Goal: Information Seeking & Learning: Get advice/opinions

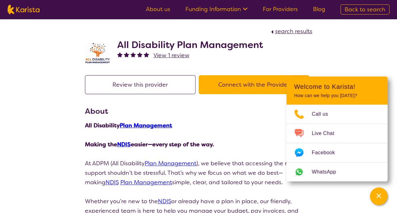
click at [178, 55] on span "View 1 review" at bounding box center [172, 55] width 36 height 8
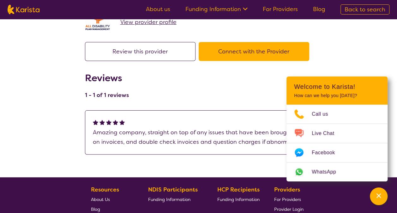
scroll to position [35, 0]
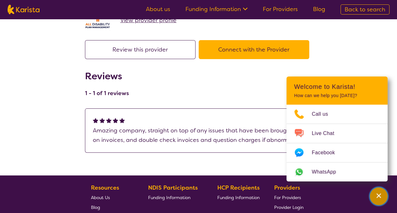
click at [376, 195] on icon "Channel Menu" at bounding box center [379, 195] width 6 height 6
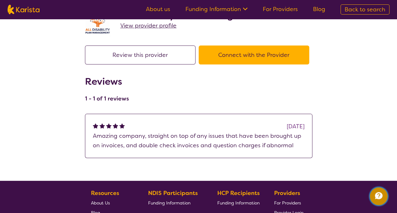
scroll to position [28, 0]
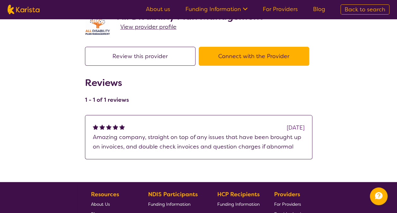
click at [296, 138] on p "Amazing company, straight on top of any issues that have been brought up on inv…" at bounding box center [199, 141] width 212 height 19
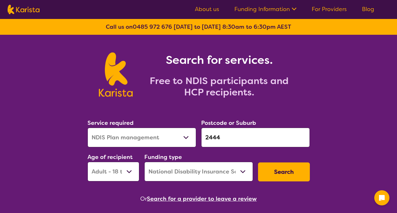
select select "NDIS Plan management"
select select "AD"
select select "NDIS"
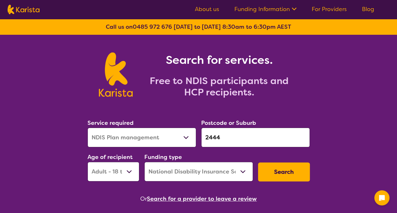
click at [290, 172] on button "Search" at bounding box center [284, 171] width 52 height 19
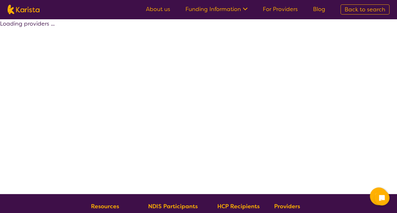
select select "by_score"
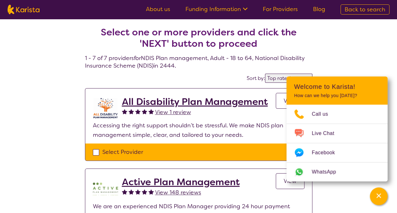
click at [381, 200] on div "Channel Menu" at bounding box center [378, 196] width 13 height 14
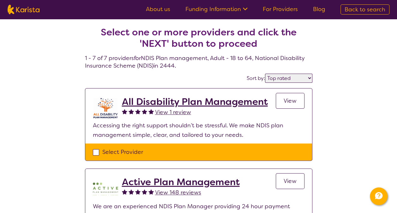
click at [163, 9] on link "About us" at bounding box center [158, 9] width 24 height 8
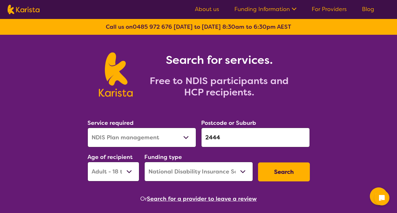
select select "NDIS Plan management"
select select "AD"
select select "NDIS"
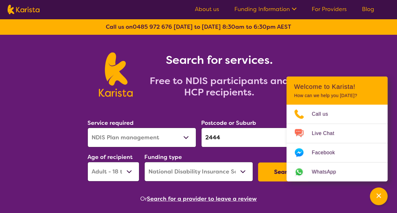
click at [233, 136] on input "2444" at bounding box center [255, 138] width 109 height 20
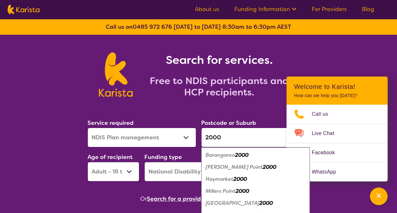
type input "2000"
click at [234, 155] on em "Barangaroo" at bounding box center [220, 155] width 29 height 7
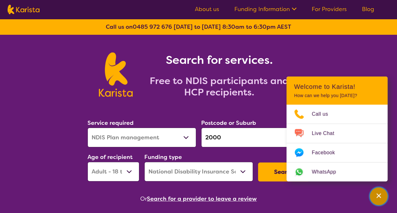
click at [382, 195] on div "Channel Menu" at bounding box center [378, 196] width 13 height 14
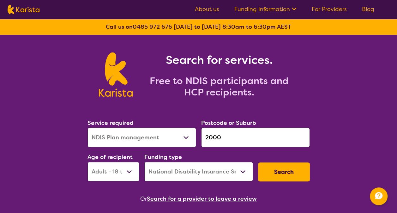
click at [290, 174] on button "Search" at bounding box center [284, 171] width 52 height 19
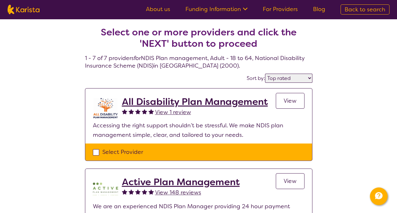
click at [309, 77] on select "Highly reviewed Top rated" at bounding box center [288, 78] width 47 height 9
click at [266, 74] on select "Highly reviewed Top rated" at bounding box center [288, 78] width 47 height 9
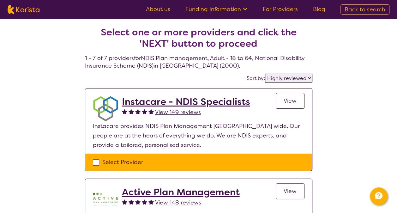
click at [310, 77] on select "Highly reviewed Top rated" at bounding box center [288, 78] width 47 height 9
select select "by_score"
click at [266, 74] on select "Highly reviewed Top rated" at bounding box center [288, 78] width 47 height 9
